Goal: Find specific page/section: Find specific page/section

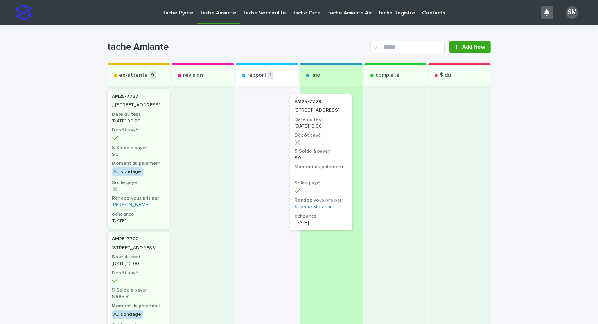
drag, startPoint x: 270, startPoint y: 116, endPoint x: 330, endPoint y: 121, distance: 60.1
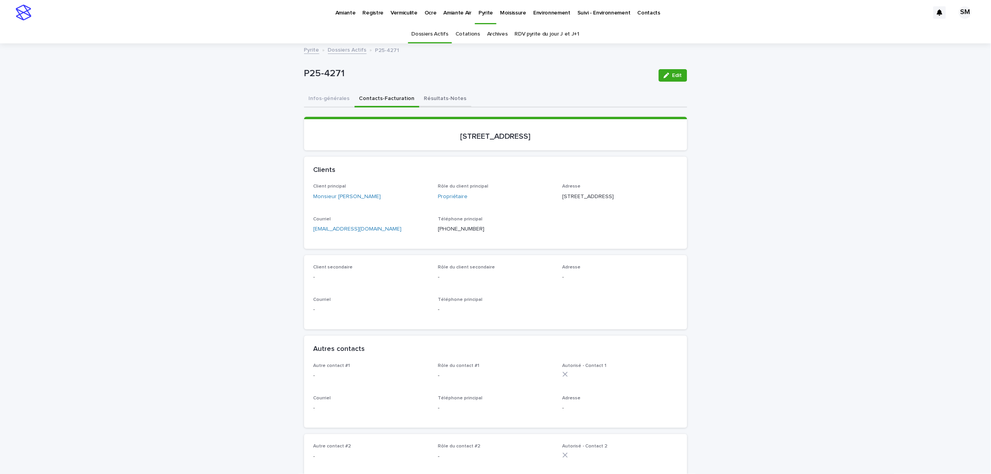
click at [428, 98] on button "Résultats-Notes" at bounding box center [446, 99] width 52 height 16
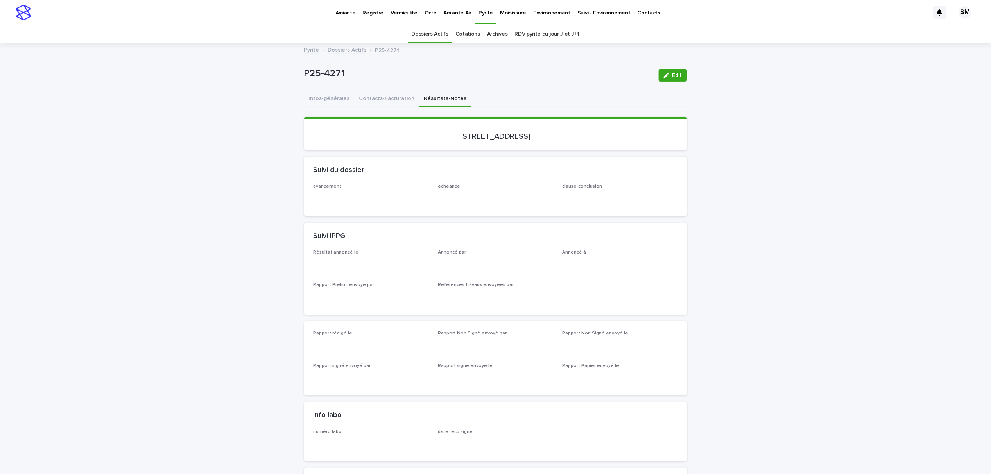
click at [345, 11] on p "Amiante" at bounding box center [346, 8] width 20 height 16
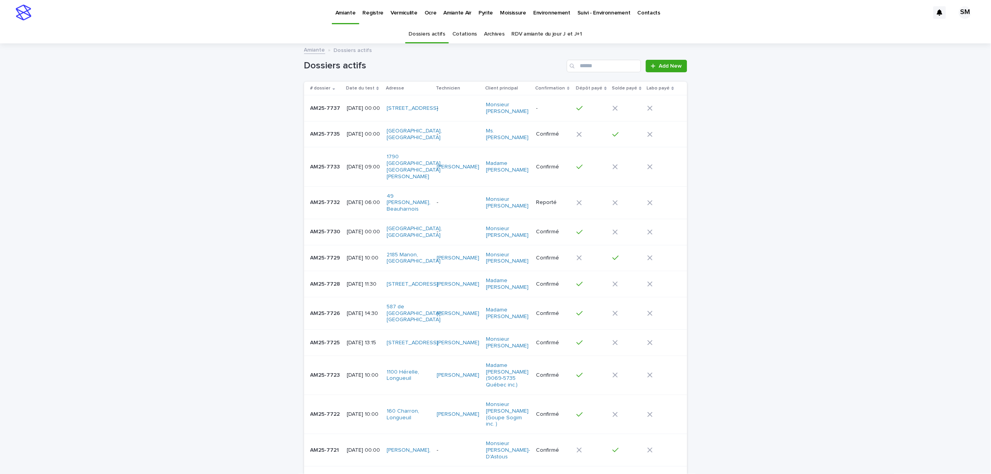
click at [328, 260] on td "AM25-7729 AM25-7729" at bounding box center [324, 258] width 40 height 26
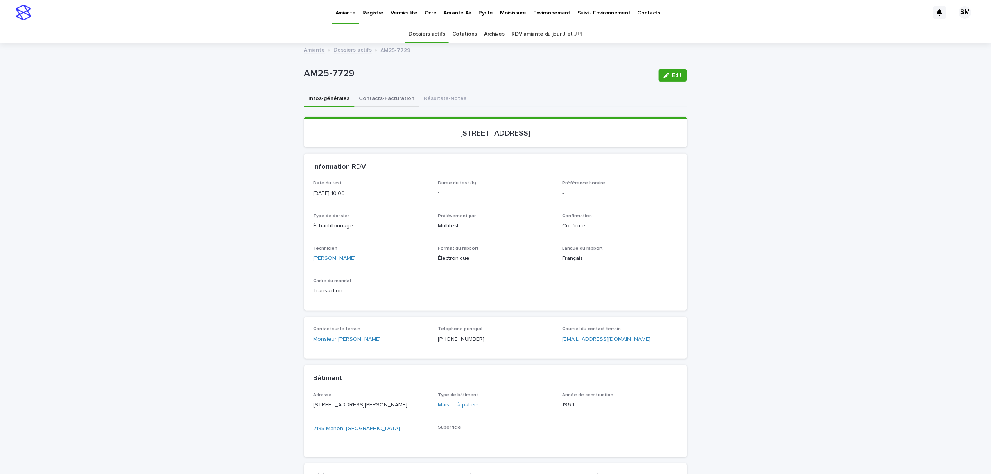
click at [386, 101] on button "Contacts-Facturation" at bounding box center [387, 99] width 65 height 16
